Goal: Transaction & Acquisition: Download file/media

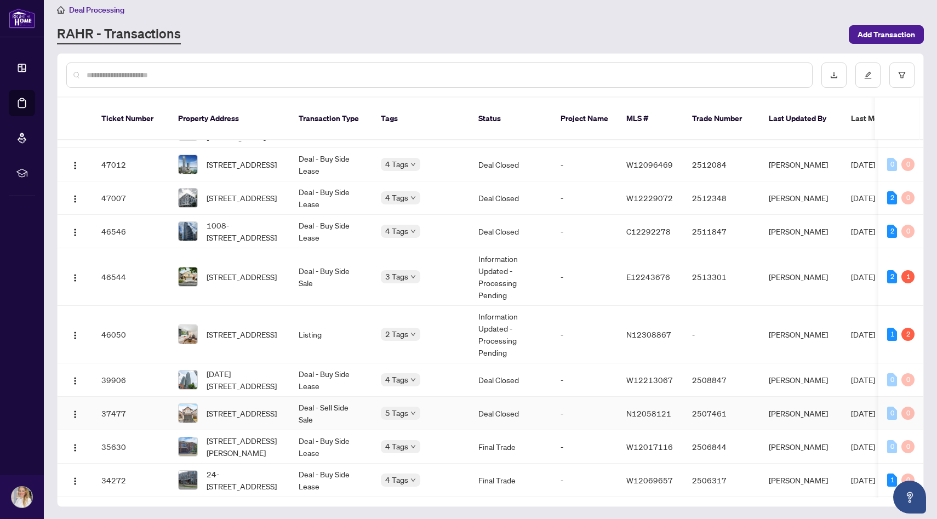
scroll to position [10, 0]
click at [239, 339] on span "[STREET_ADDRESS]" at bounding box center [242, 334] width 70 height 12
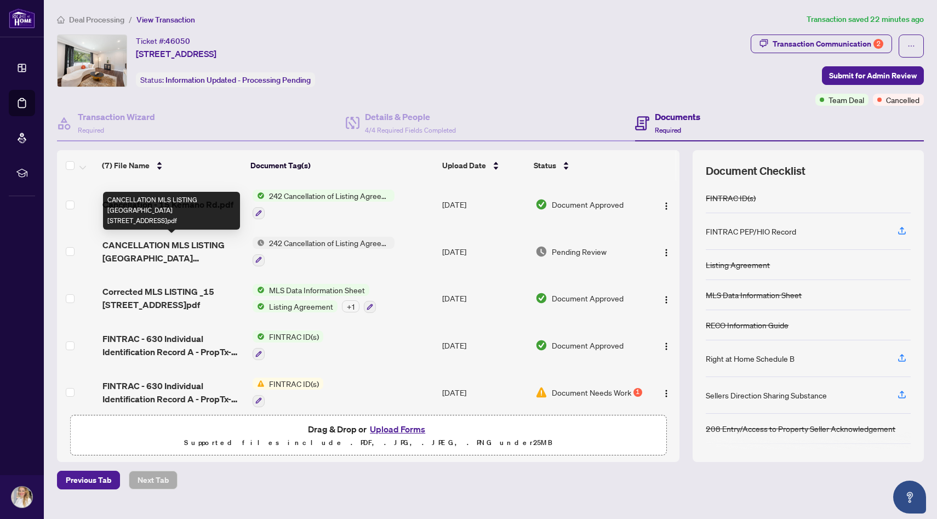
click at [203, 243] on span "CANCELLATION MLS LISTING _15 Kemano Rd Aurora Ontario L4G 2Y2.pdf" at bounding box center [172, 251] width 141 height 26
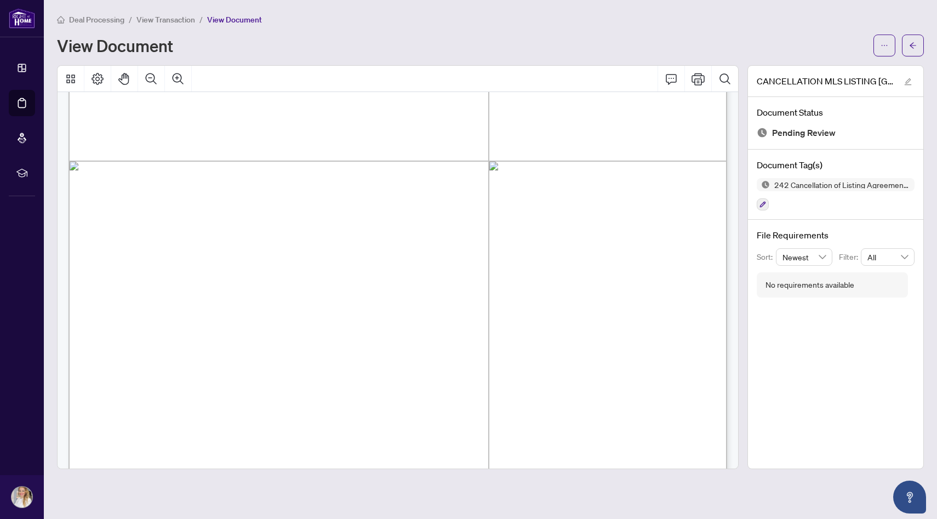
scroll to position [164, 0]
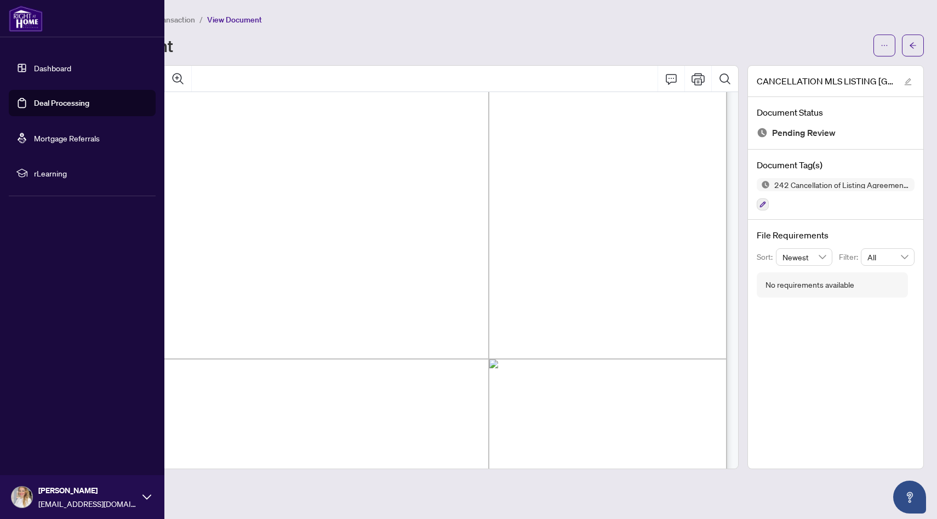
click at [69, 108] on link "Deal Processing" at bounding box center [61, 103] width 55 height 10
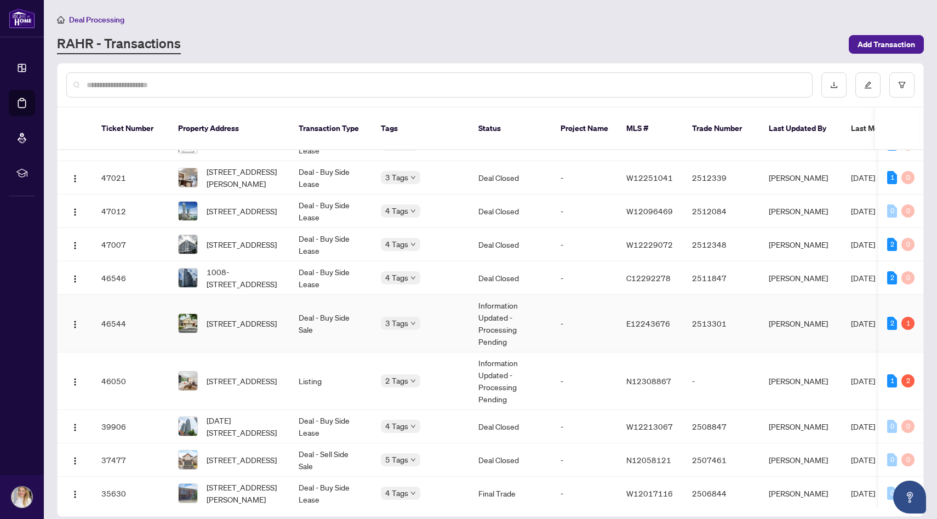
scroll to position [417, 0]
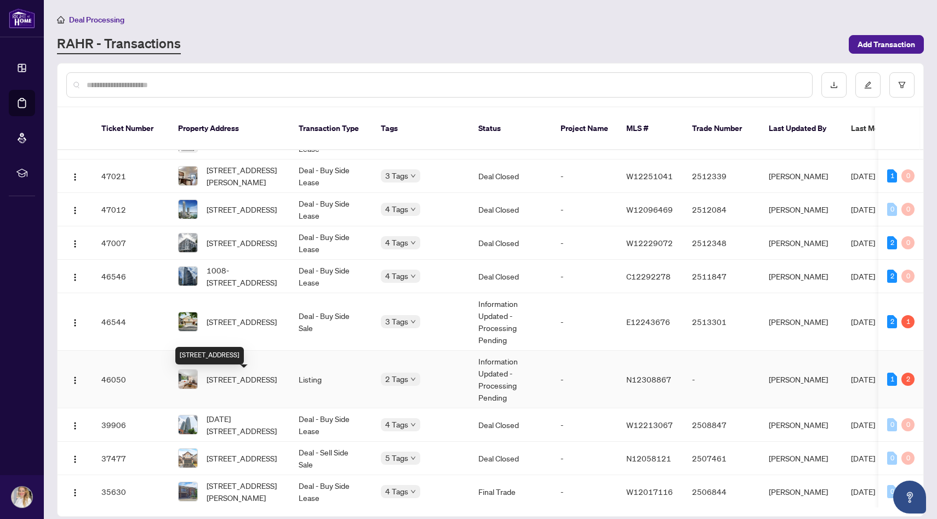
click at [241, 382] on span "[STREET_ADDRESS]" at bounding box center [242, 379] width 70 height 12
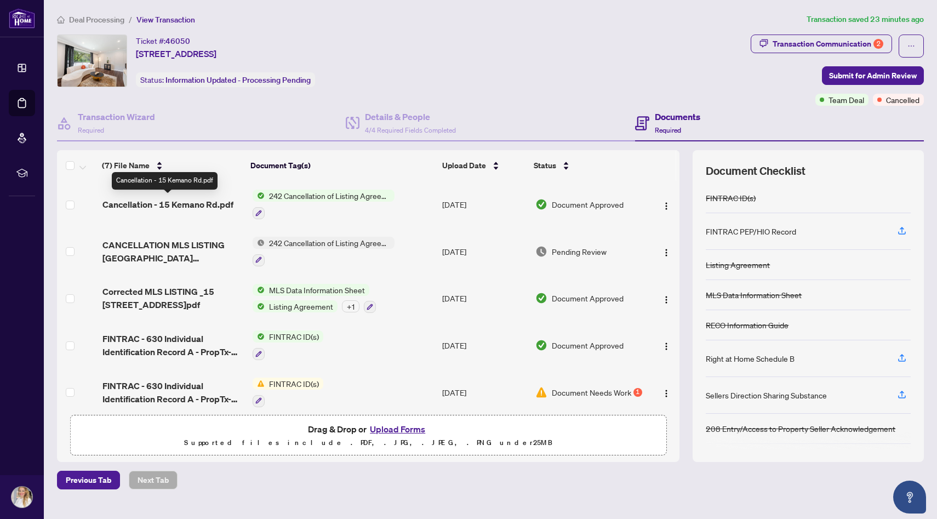
click at [186, 201] on span "Cancellation - 15 Kemano Rd.pdf" at bounding box center [167, 204] width 131 height 13
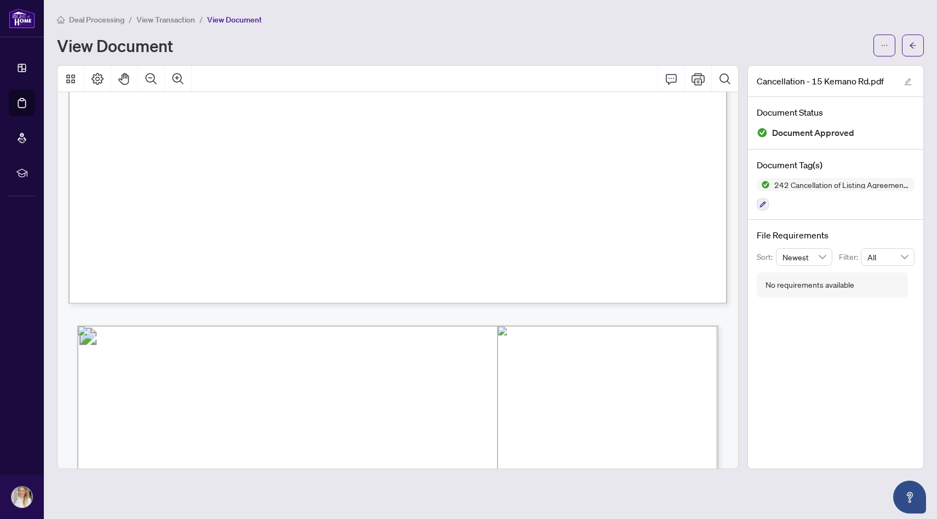
scroll to position [447, 0]
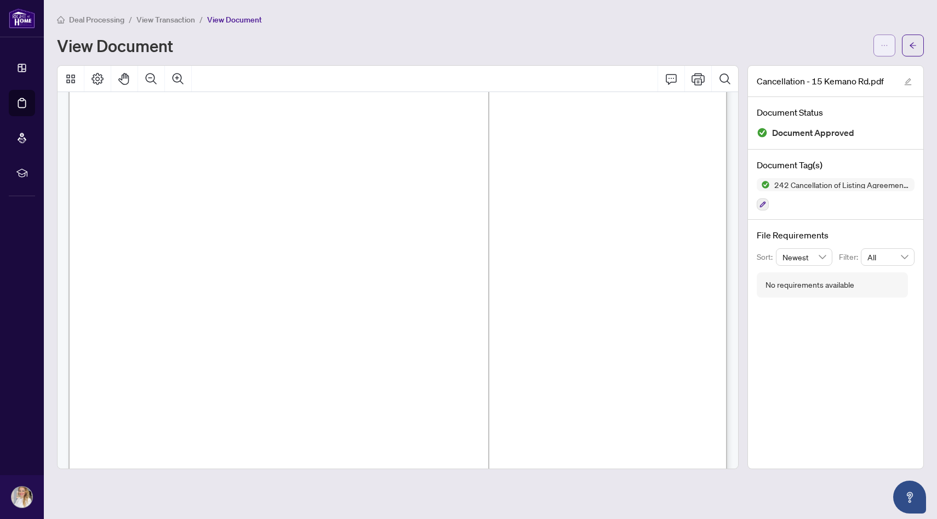
click at [886, 45] on icon "ellipsis" at bounding box center [885, 46] width 8 height 8
click at [838, 71] on span "Download" at bounding box center [845, 69] width 83 height 12
